Goal: Information Seeking & Learning: Learn about a topic

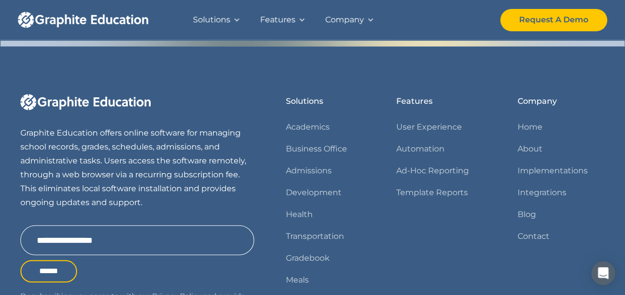
scroll to position [1295, 0]
click at [527, 143] on link "About" at bounding box center [529, 150] width 25 height 14
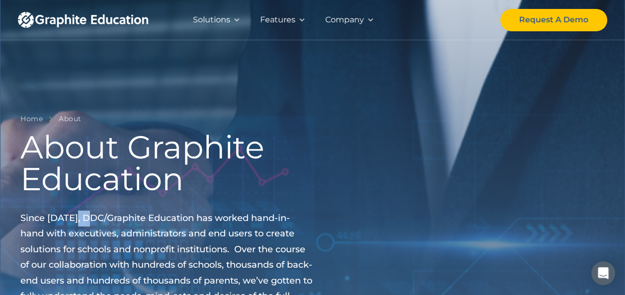
click at [369, 18] on div at bounding box center [370, 19] width 7 height 7
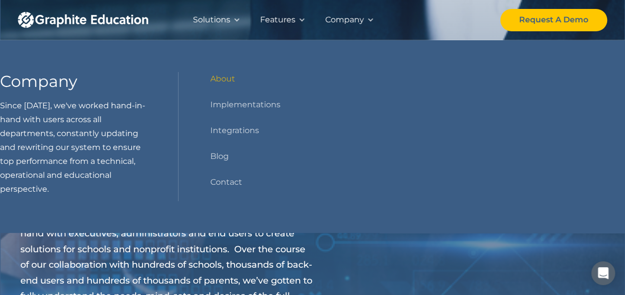
click at [143, 250] on span "Since [DATE], DDC/Graphite Education has worked hand-in-hand with executives, a…" at bounding box center [166, 265] width 292 height 105
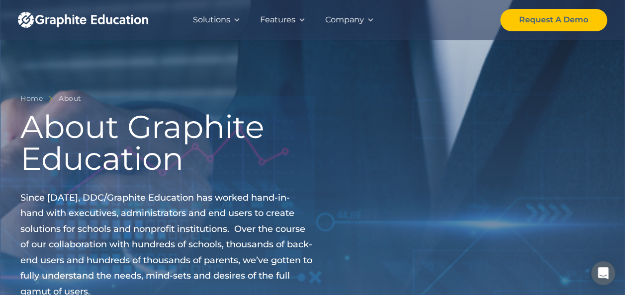
scroll to position [16, 0]
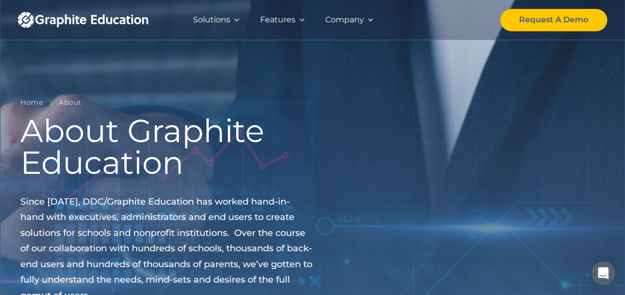
click at [31, 23] on img "home" at bounding box center [83, 20] width 130 height 16
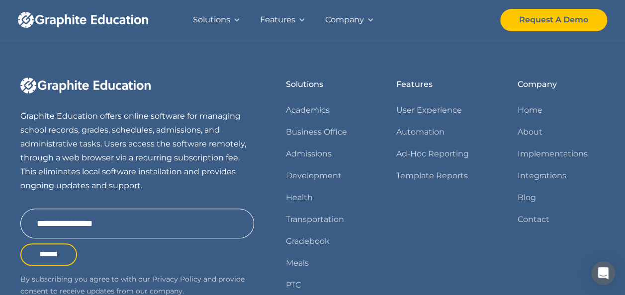
scroll to position [420, 0]
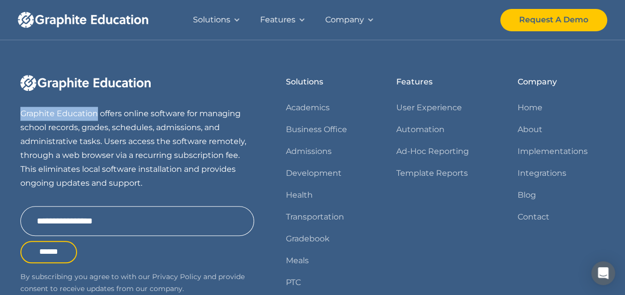
drag, startPoint x: 19, startPoint y: 111, endPoint x: 97, endPoint y: 114, distance: 78.1
click at [97, 114] on div "Graphite Education offers online software for managing school records, grades, …" at bounding box center [312, 223] width 625 height 392
copy p "Graphite Education"
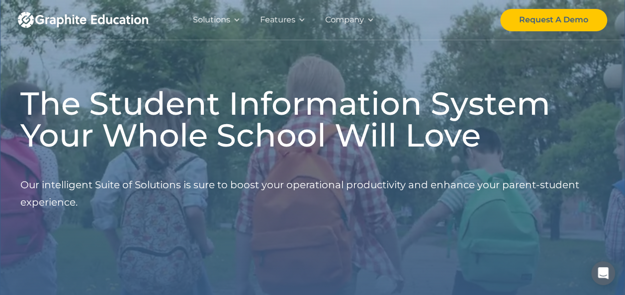
click at [224, 15] on div "Solutions" at bounding box center [211, 20] width 37 height 14
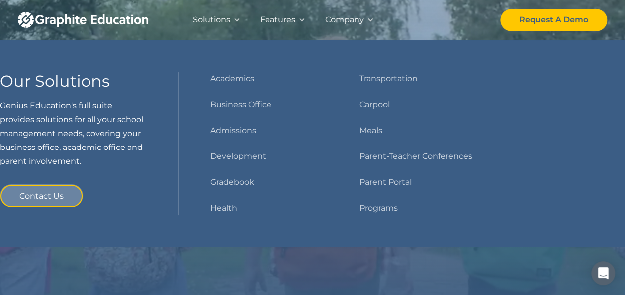
click at [347, 19] on div "Company" at bounding box center [344, 20] width 39 height 14
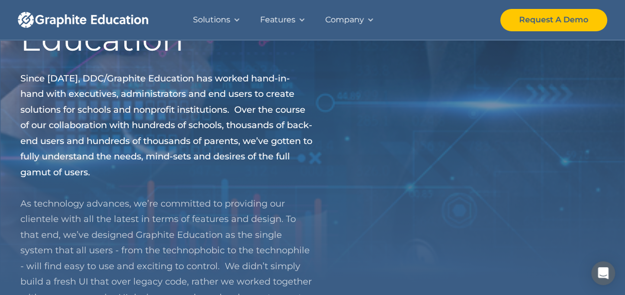
scroll to position [136, 0]
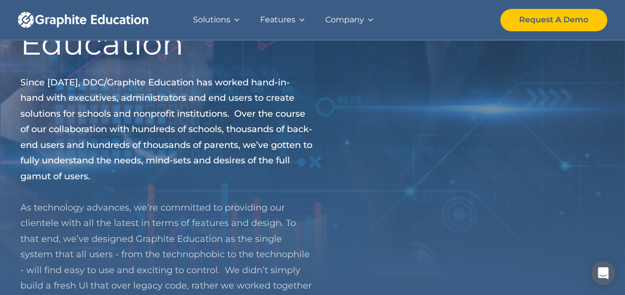
click at [222, 19] on div "Solutions" at bounding box center [211, 20] width 37 height 14
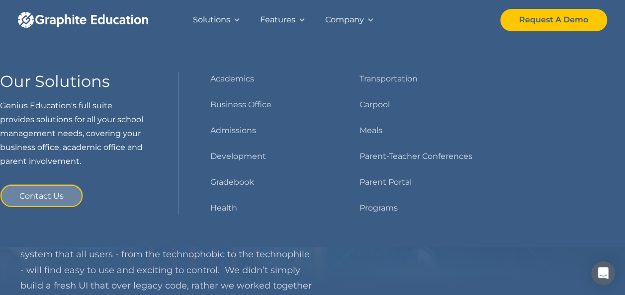
drag, startPoint x: 198, startPoint y: 79, endPoint x: 240, endPoint y: 169, distance: 100.0
drag, startPoint x: 240, startPoint y: 169, endPoint x: 221, endPoint y: 258, distance: 91.1
click at [221, 258] on p "Since 1995, DDC/Graphite Education has worked hand-in-hand with executives, adm…" at bounding box center [166, 208] width 292 height 266
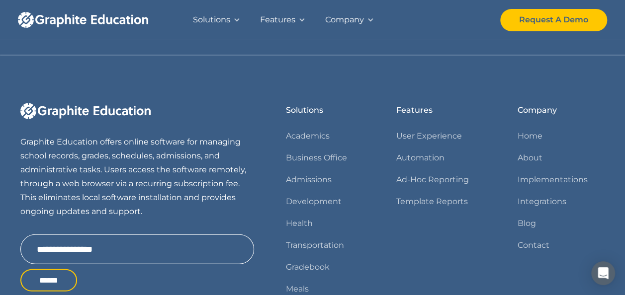
scroll to position [985, 0]
drag, startPoint x: 125, startPoint y: 141, endPoint x: 106, endPoint y: 163, distance: 28.9
drag, startPoint x: 106, startPoint y: 163, endPoint x: 97, endPoint y: 145, distance: 19.8
click at [97, 145] on p "Graphite Education offers online software for managing school records, grades, …" at bounding box center [137, 176] width 234 height 83
click at [98, 141] on p "Graphite Education offers online software for managing school records, grades, …" at bounding box center [137, 176] width 234 height 83
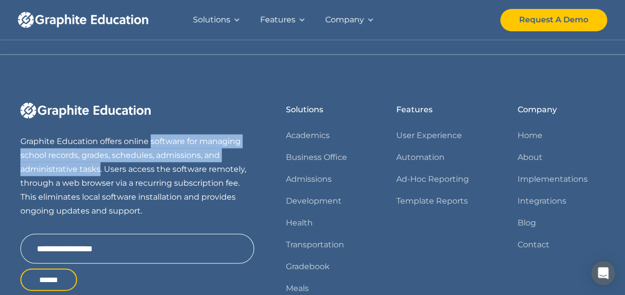
drag, startPoint x: 150, startPoint y: 139, endPoint x: 100, endPoint y: 168, distance: 57.7
click at [100, 168] on p "Graphite Education offers online software for managing school records, grades, …" at bounding box center [137, 176] width 234 height 83
copy p "software for managing school records, grades, schedules, admissions, and admini…"
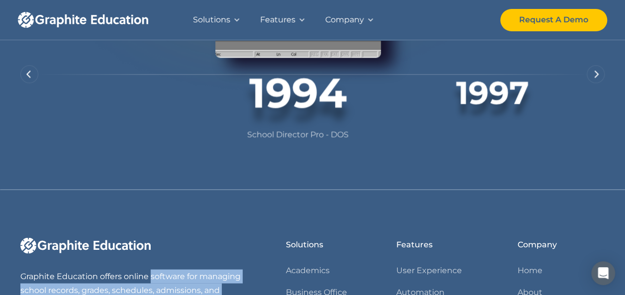
scroll to position [850, 0]
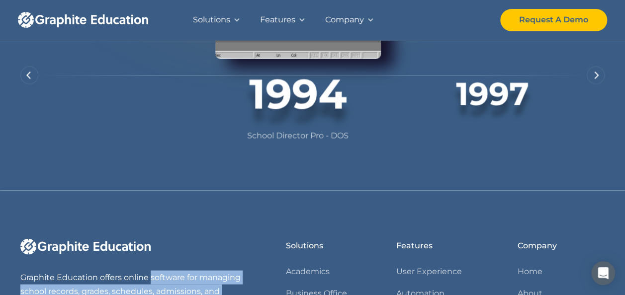
click at [224, 20] on div "Solutions" at bounding box center [211, 20] width 37 height 14
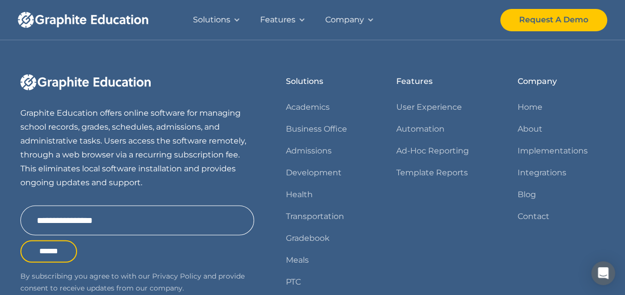
scroll to position [1322, 0]
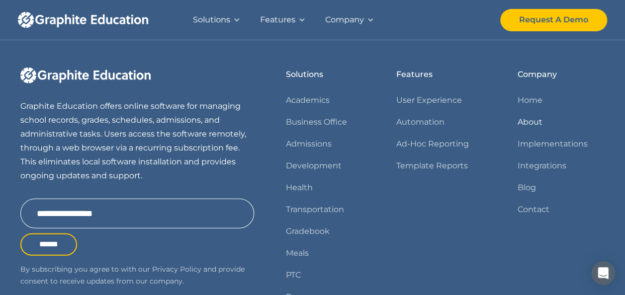
click at [529, 115] on link "About" at bounding box center [529, 122] width 25 height 14
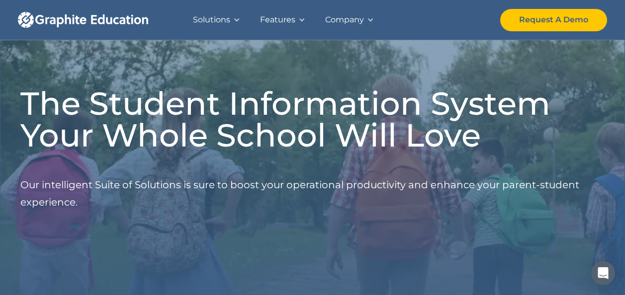
scroll to position [228, 0]
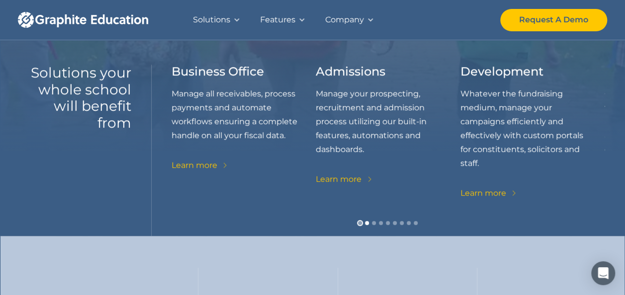
click at [360, 224] on div "Show slide 1 of 9" at bounding box center [360, 223] width 4 height 4
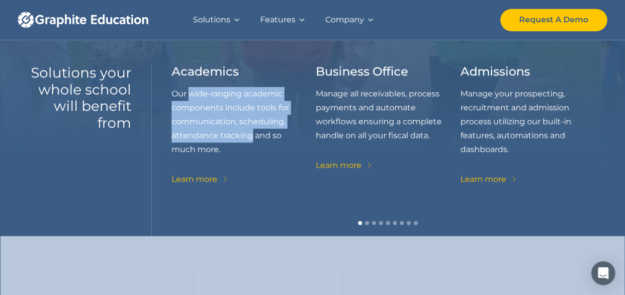
drag, startPoint x: 188, startPoint y: 94, endPoint x: 250, endPoint y: 136, distance: 74.8
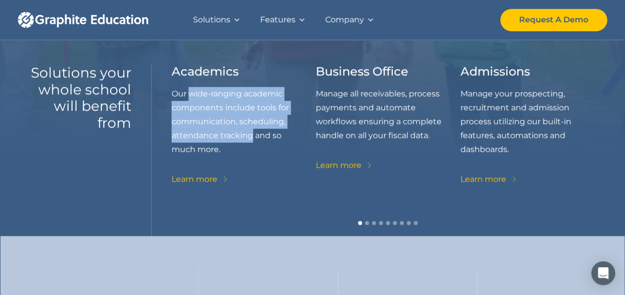
click at [250, 136] on p "Our wide-ranging academic components include tools for communication, schedulin…" at bounding box center [243, 122] width 144 height 70
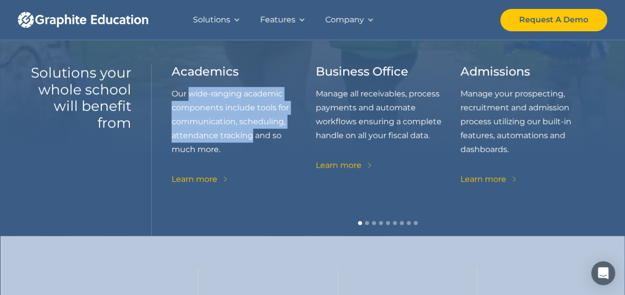
copy p "wide-ranging academic components include tools for communication, scheduling, a…"
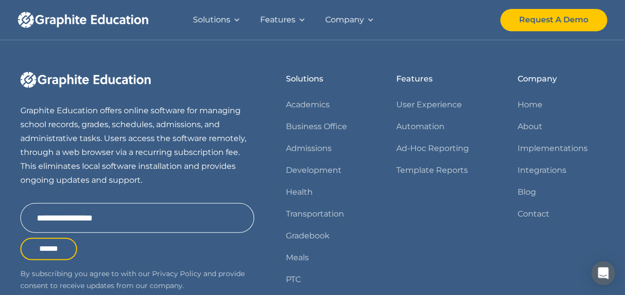
scroll to position [1317, 0]
click at [526, 208] on link "Contact" at bounding box center [533, 215] width 32 height 14
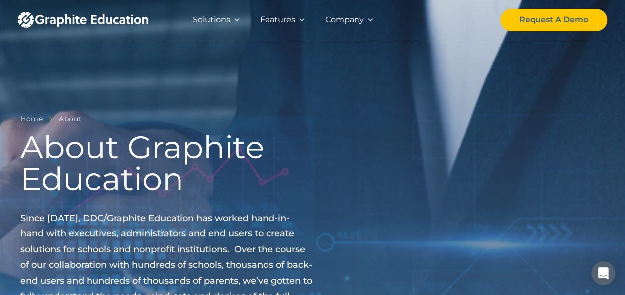
click at [214, 17] on div "Solutions" at bounding box center [211, 20] width 37 height 14
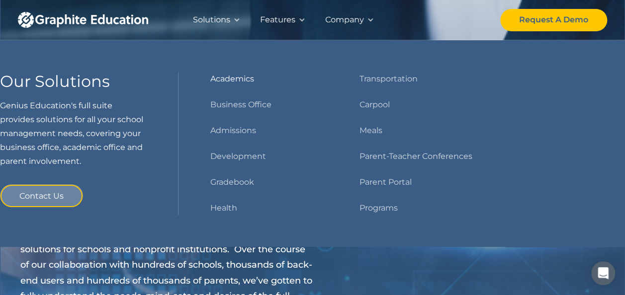
click at [231, 80] on link "Academics" at bounding box center [232, 79] width 44 height 14
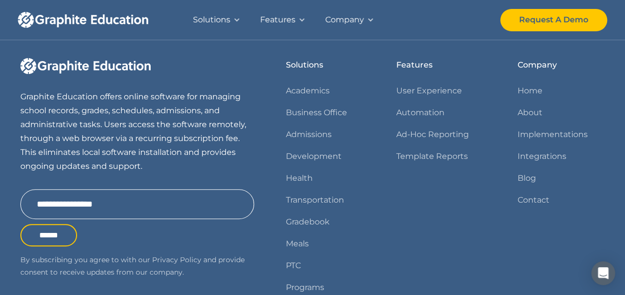
scroll to position [1919, 0]
